Goal: Find contact information: Find contact information

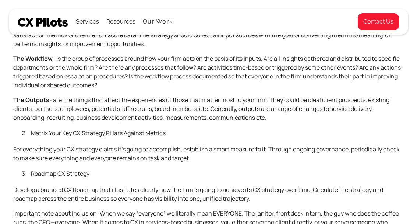
scroll to position [1123, 0]
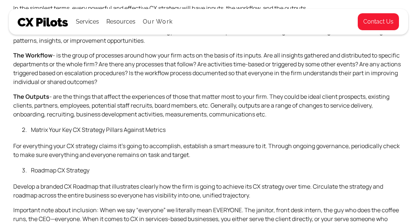
click at [403, 159] on div "Develop clear CX strategies everyone can get behind Below is CX Pilots’ CX Tran…" at bounding box center [208, 156] width 390 height 2049
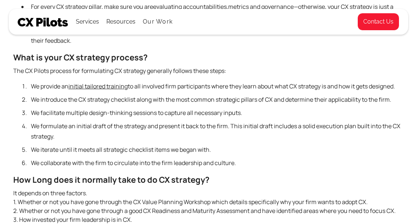
scroll to position [1650, 0]
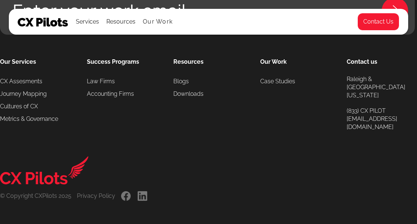
scroll to position [2852, 0]
click at [376, 90] on link "Raleigh & Durham North Carolina" at bounding box center [381, 87] width 70 height 24
click at [379, 79] on link "Raleigh & Durham North Carolina" at bounding box center [381, 87] width 70 height 24
click at [376, 83] on link "Raleigh & Durham North Carolina" at bounding box center [381, 87] width 70 height 24
click at [377, 83] on link "Raleigh & Durham North Carolina" at bounding box center [381, 87] width 70 height 24
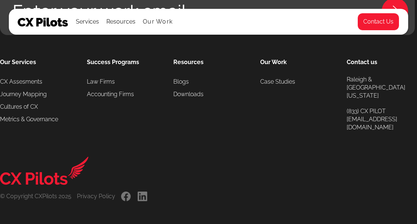
click at [47, 26] on img at bounding box center [43, 22] width 51 height 9
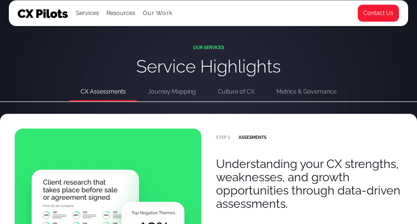
scroll to position [1377, 0]
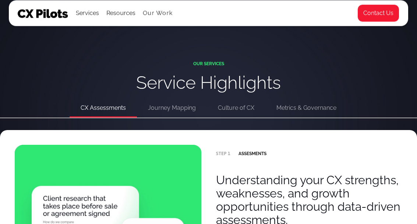
click at [180, 108] on div "Journey Mapping" at bounding box center [172, 108] width 48 height 10
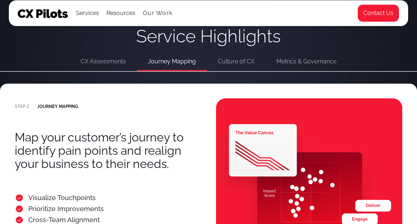
scroll to position [1411, 0]
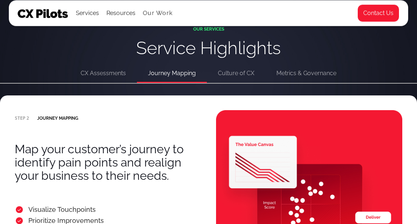
click at [238, 73] on div "Culture of CX" at bounding box center [236, 73] width 36 height 10
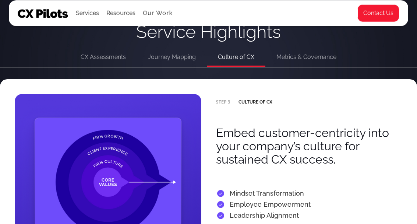
scroll to position [1427, 0]
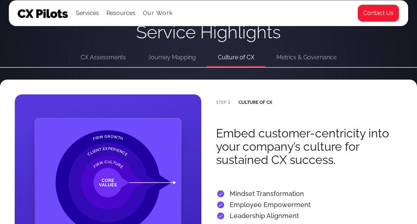
click at [310, 56] on div "Metrics & Governance" at bounding box center [306, 57] width 60 height 10
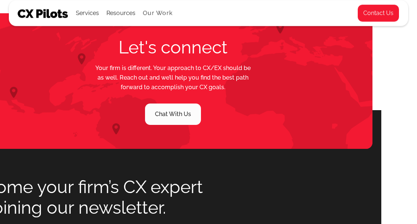
scroll to position [3045, 38]
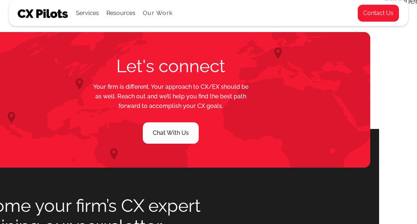
click at [382, 17] on link "Contact Us" at bounding box center [378, 13] width 42 height 18
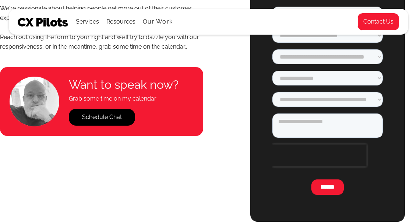
scroll to position [119, 0]
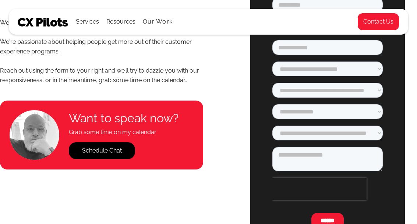
click at [115, 158] on link "Schedule Chat" at bounding box center [102, 150] width 66 height 17
